Goal: Information Seeking & Learning: Learn about a topic

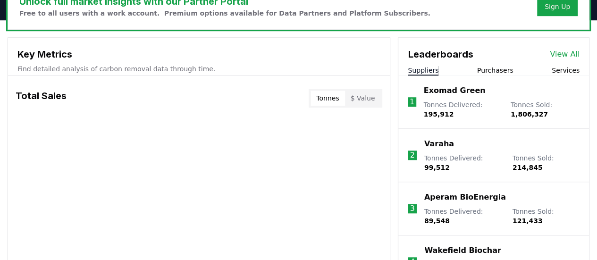
scroll to position [309, 0]
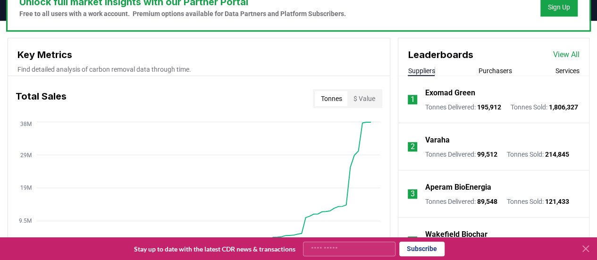
click at [447, 146] on p "Varaha" at bounding box center [437, 140] width 25 height 11
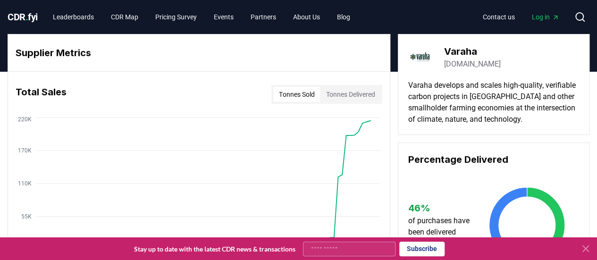
click at [584, 247] on icon at bounding box center [586, 249] width 6 height 6
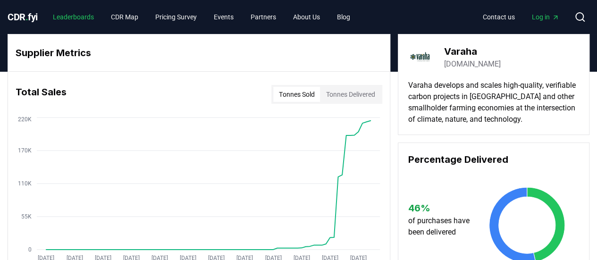
click at [77, 17] on link "Leaderboards" at bounding box center [73, 17] width 56 height 17
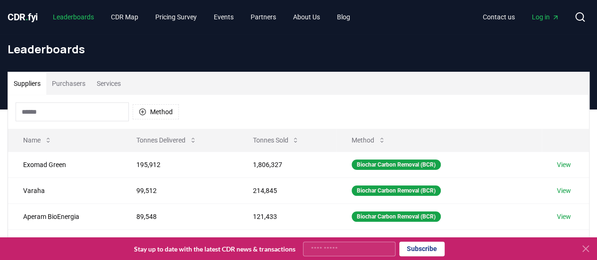
scroll to position [46, 0]
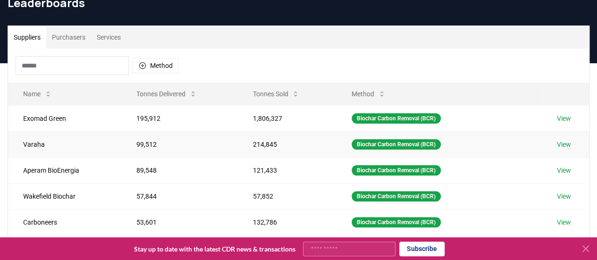
click at [141, 141] on td "99,512" at bounding box center [179, 144] width 116 height 26
